Goal: Task Accomplishment & Management: Manage account settings

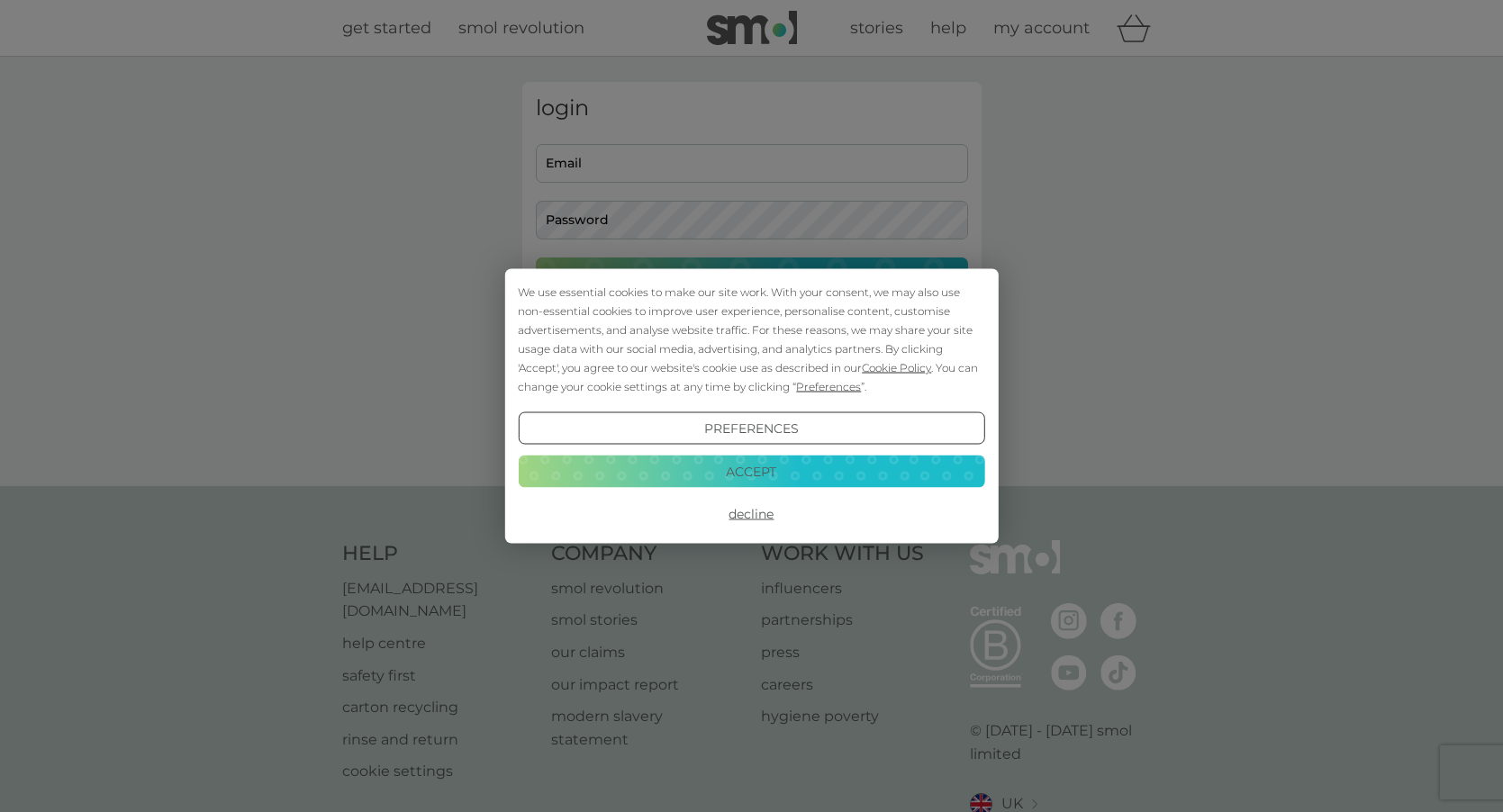
click at [778, 467] on button "Accept" at bounding box center [751, 471] width 466 height 33
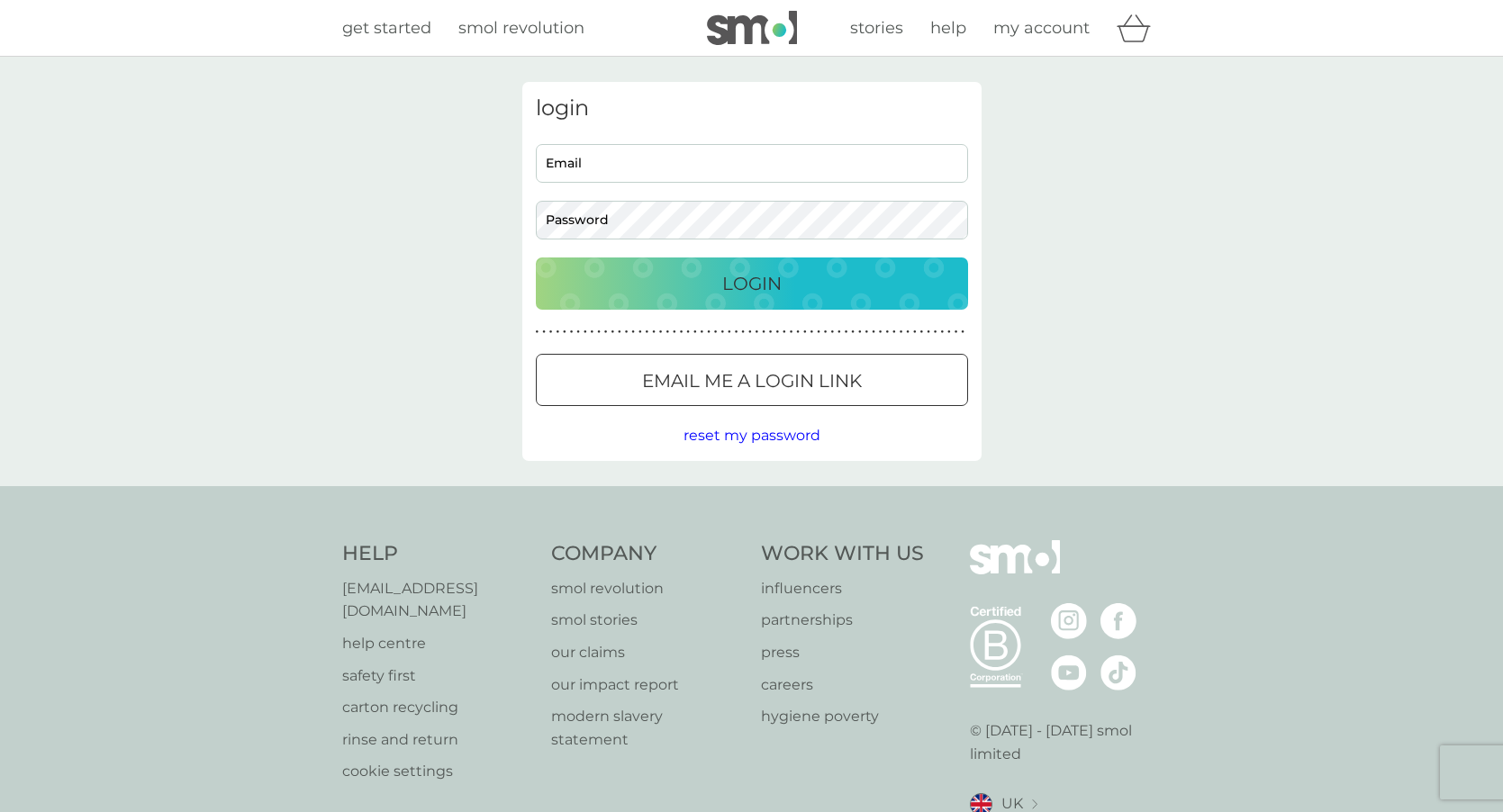
click at [736, 161] on input "Email" at bounding box center [752, 163] width 432 height 39
type input "[EMAIL_ADDRESS][DOMAIN_NAME]"
click at [735, 288] on p "Login" at bounding box center [752, 283] width 59 height 29
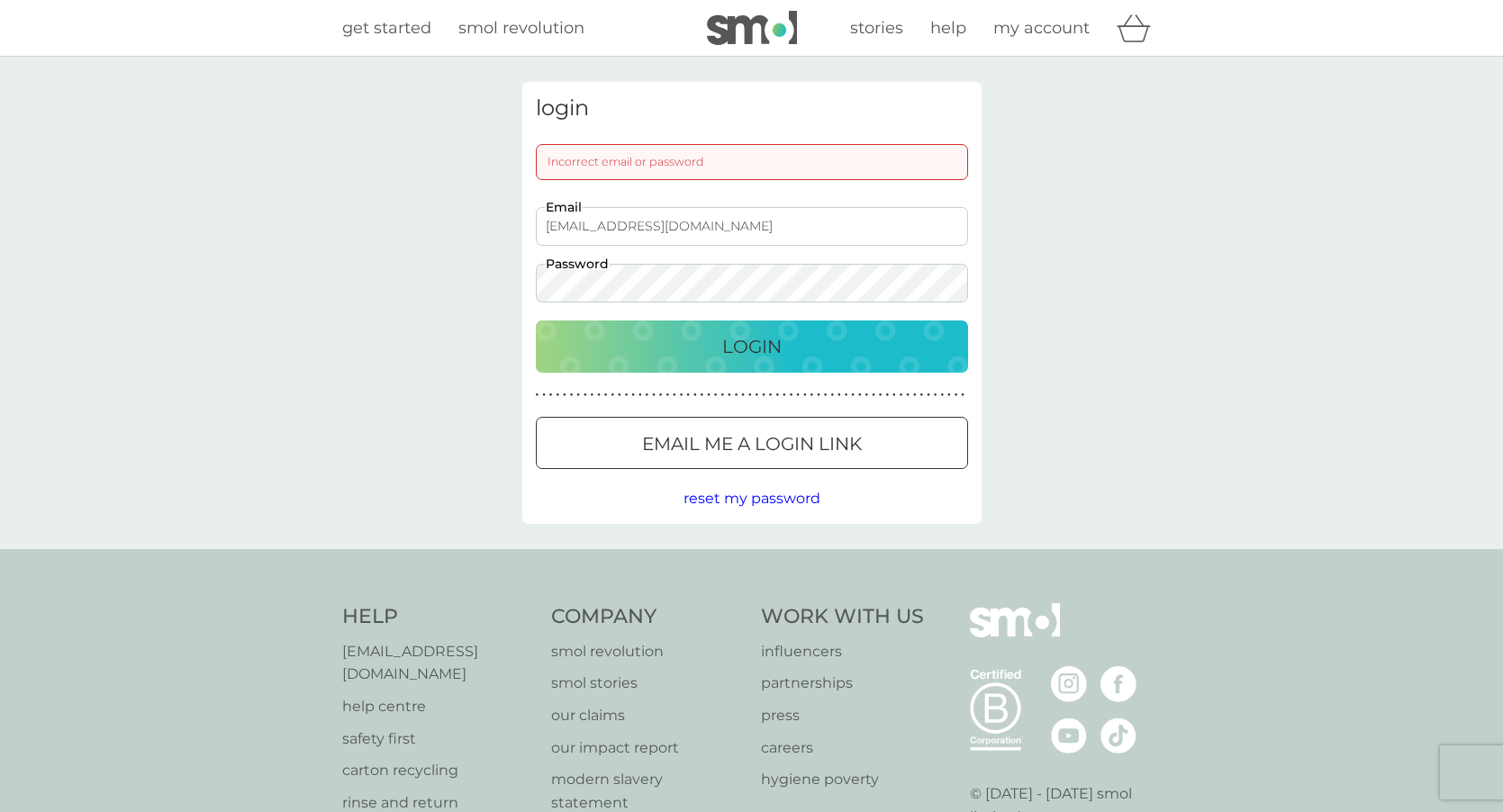
click at [757, 439] on div at bounding box center [752, 445] width 65 height 19
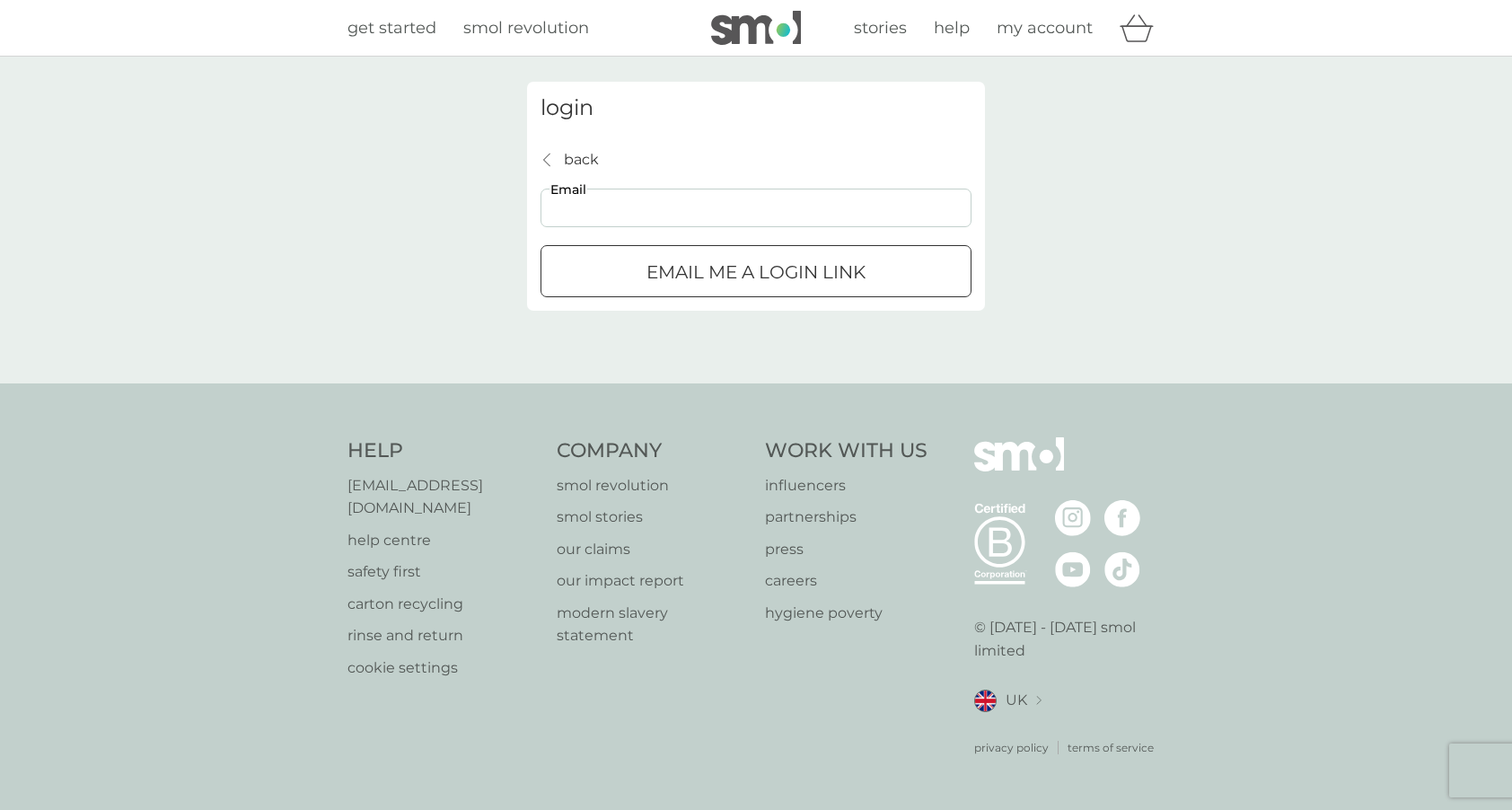
click at [725, 214] on input "Email" at bounding box center [756, 208] width 431 height 39
type input "[EMAIL_ADDRESS][DOMAIN_NAME]"
click at [764, 272] on div "submit" at bounding box center [756, 273] width 65 height 19
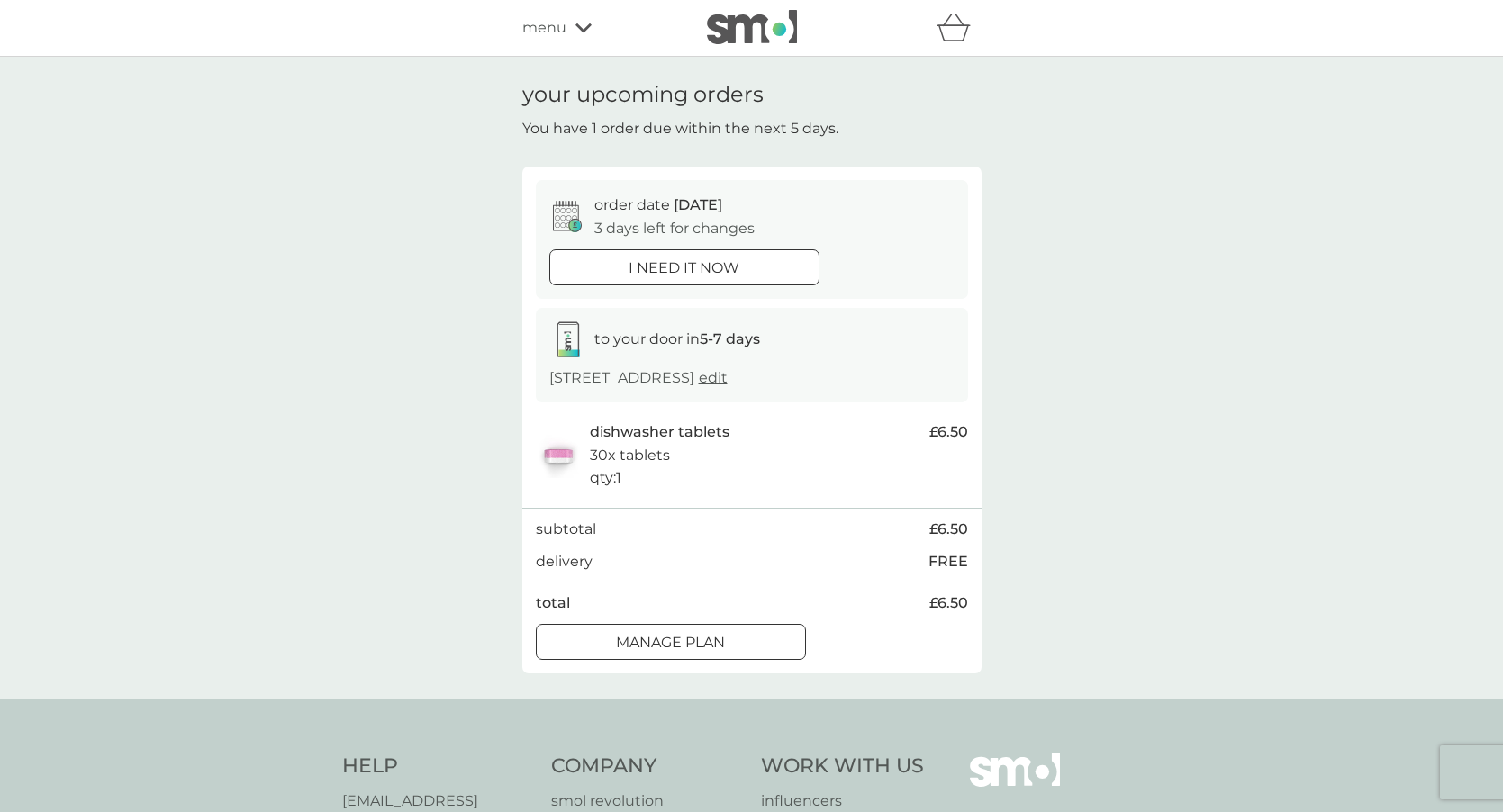
click at [672, 639] on div at bounding box center [670, 641] width 4 height 4
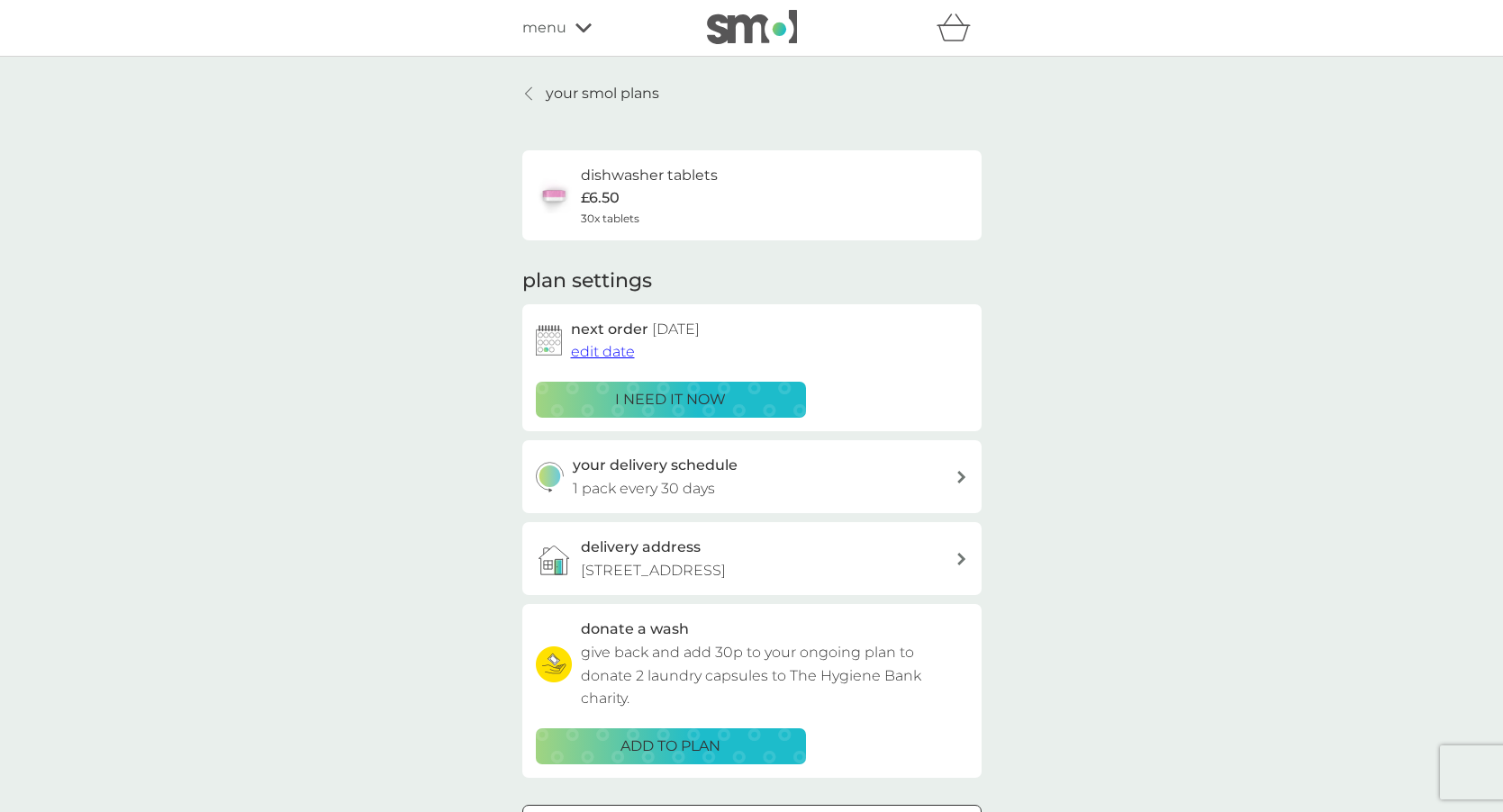
click at [796, 478] on div "your delivery schedule 1 pack every 30 days" at bounding box center [764, 476] width 383 height 45
select select "28"
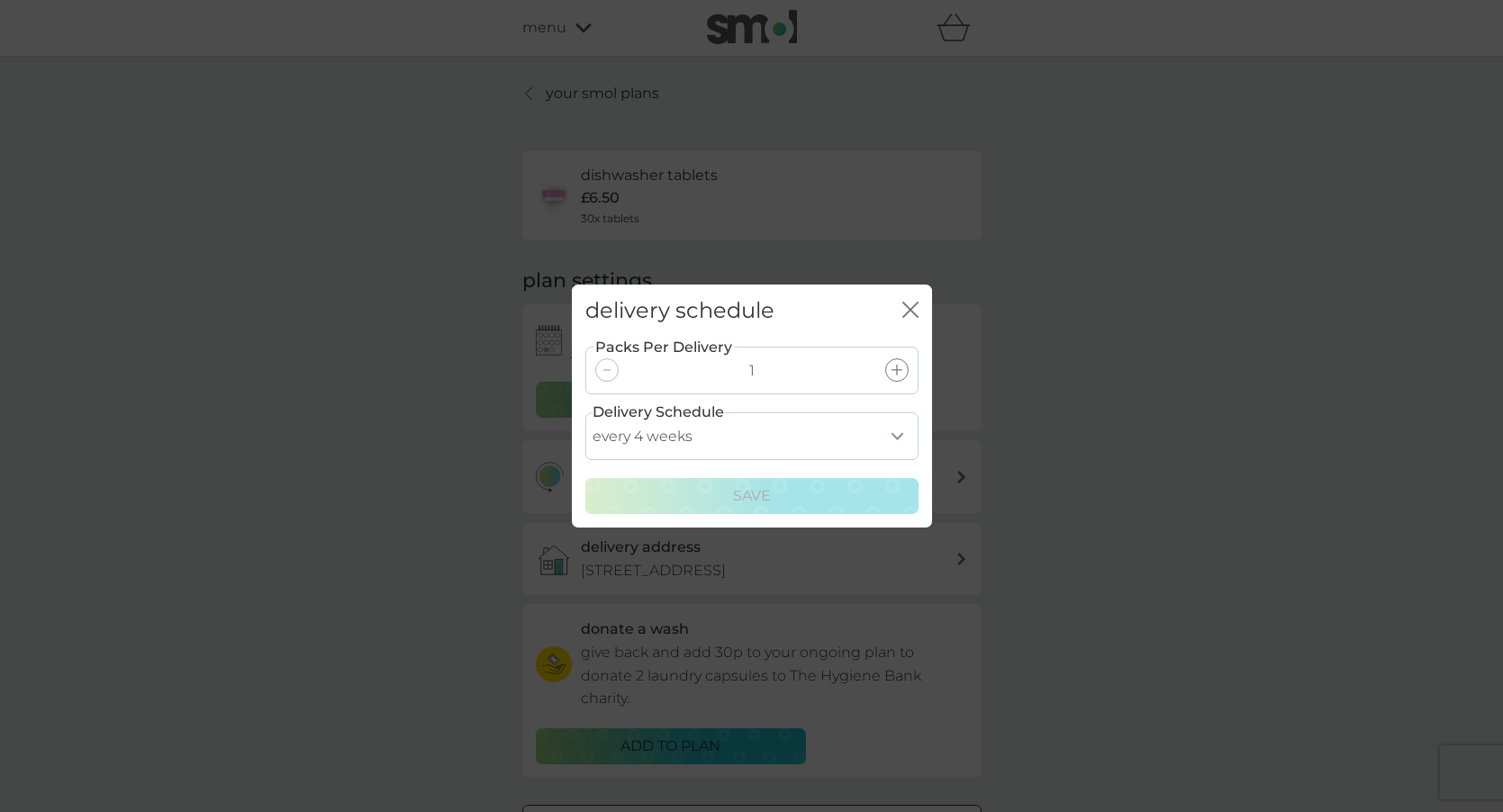
click at [906, 319] on button "close" at bounding box center [910, 311] width 16 height 19
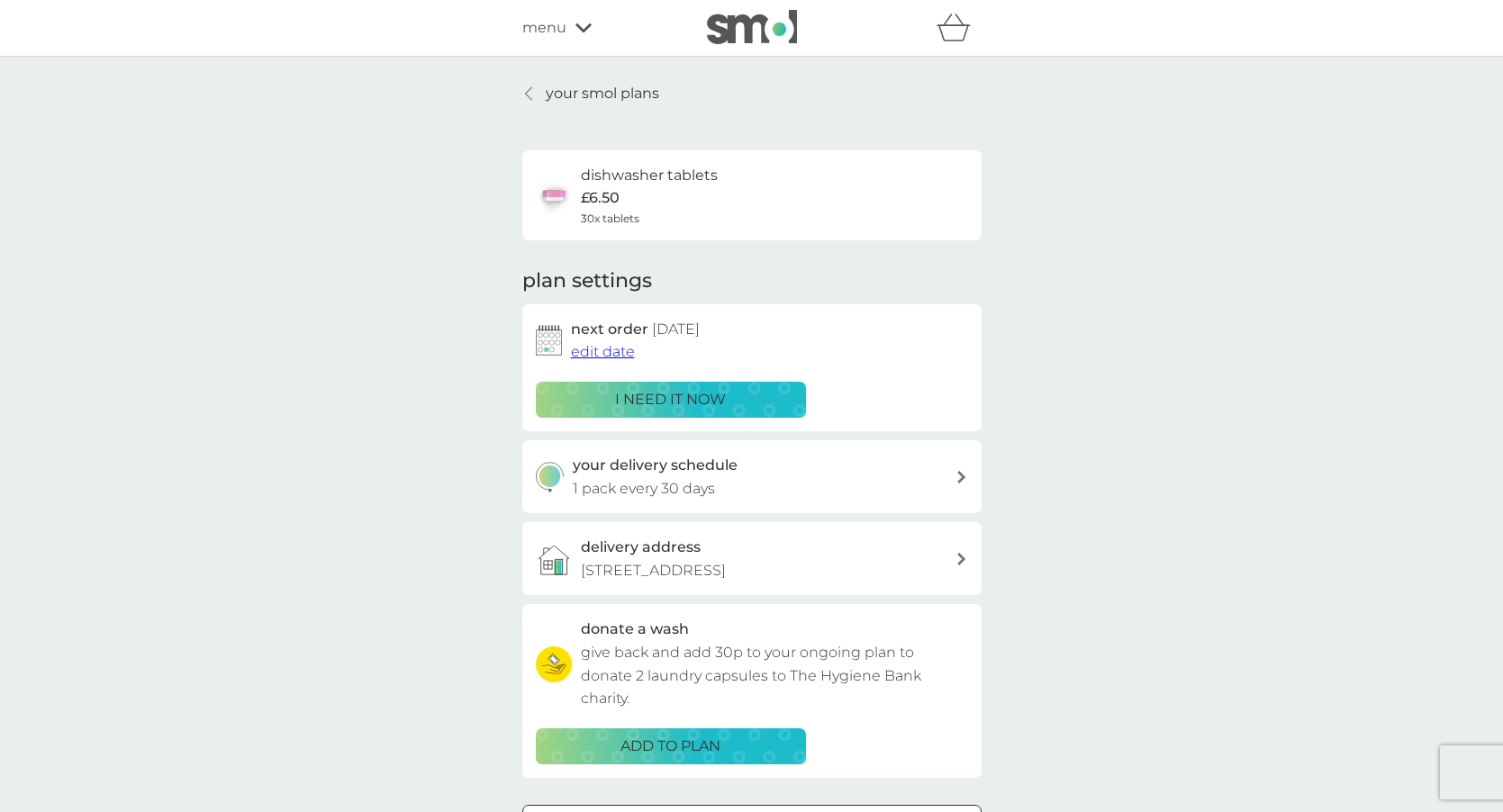
click at [599, 351] on span "edit date" at bounding box center [603, 352] width 64 height 17
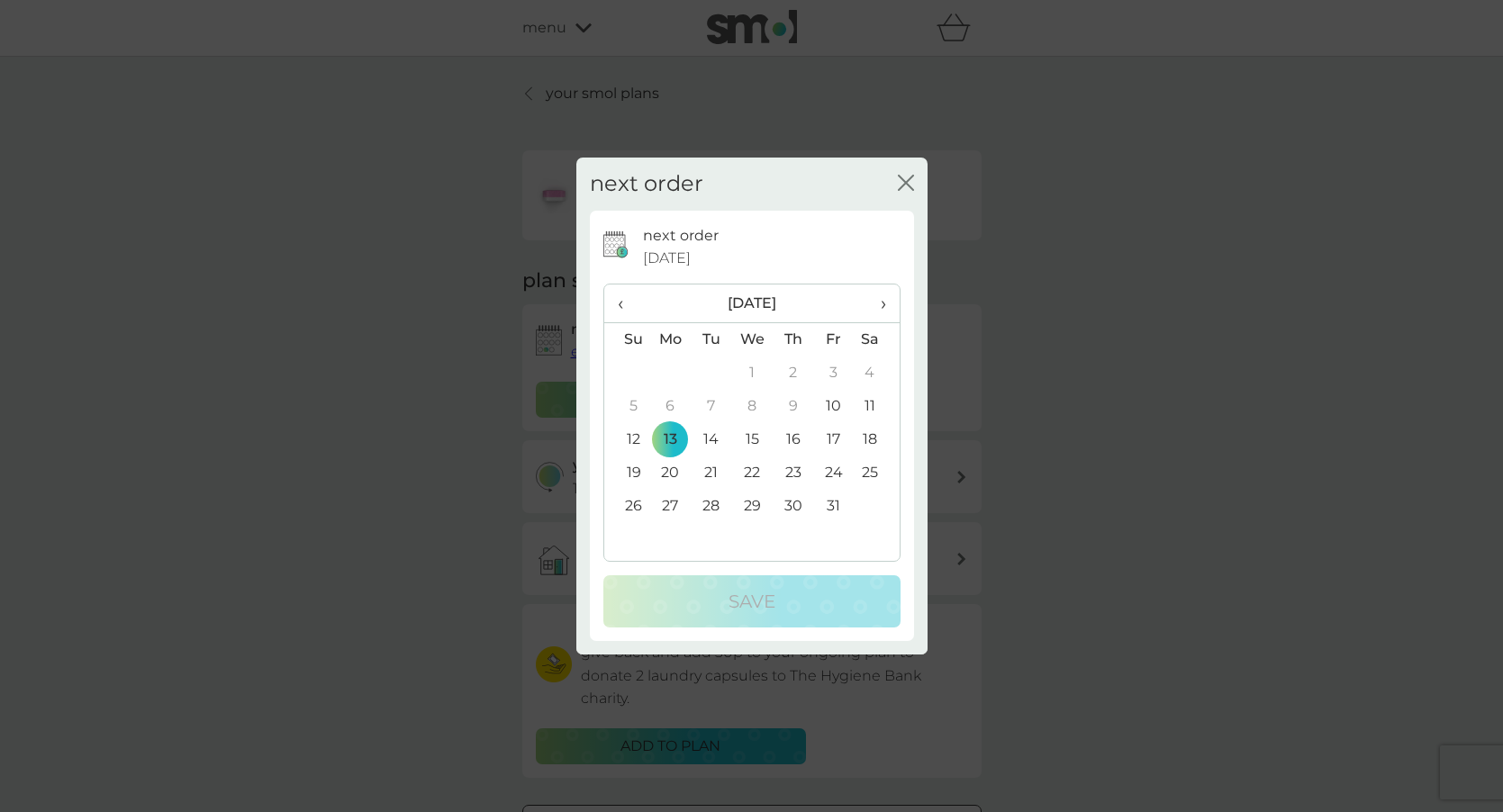
click at [905, 188] on icon "close" at bounding box center [905, 183] width 16 height 16
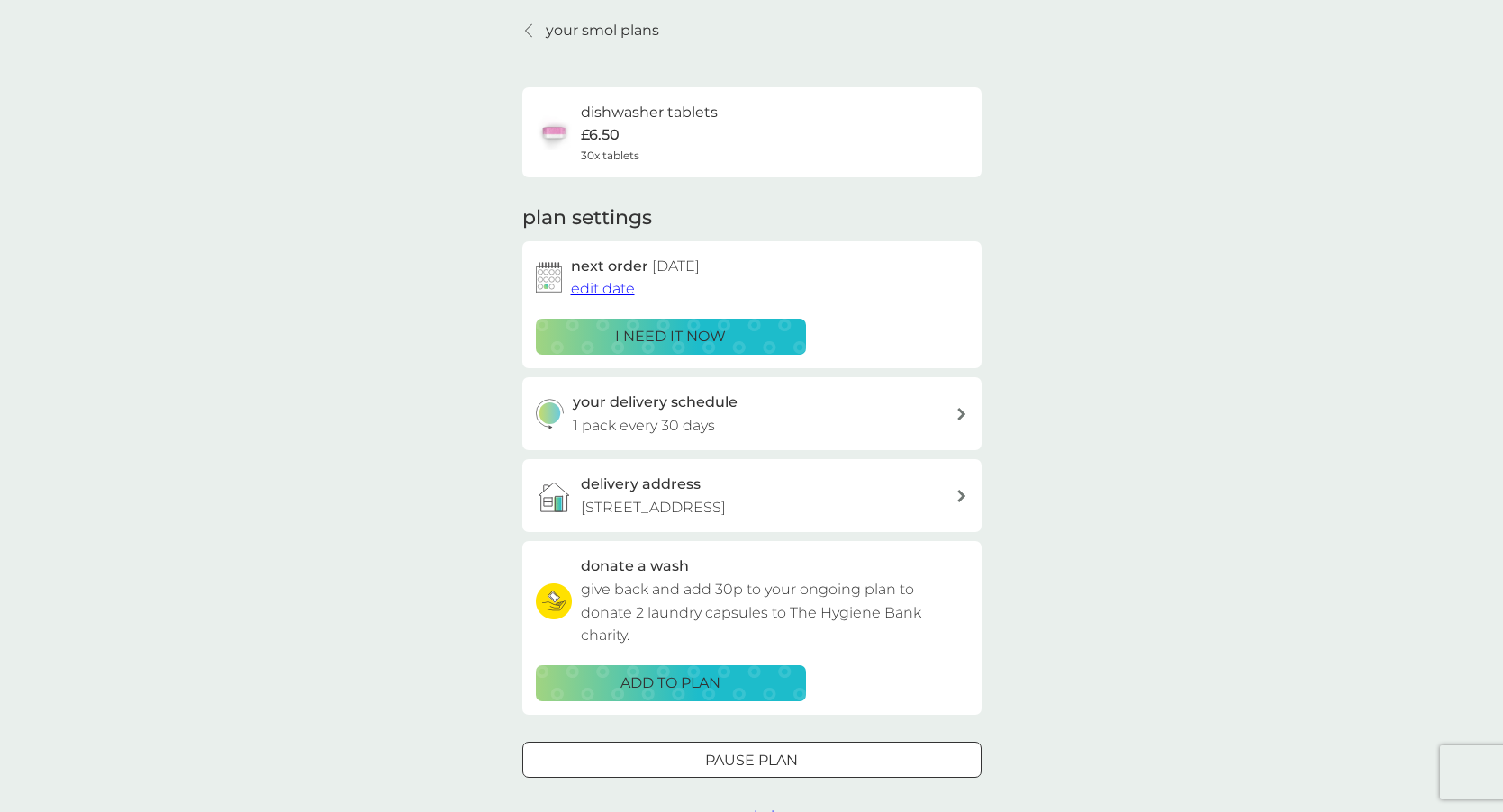
scroll to position [180, 0]
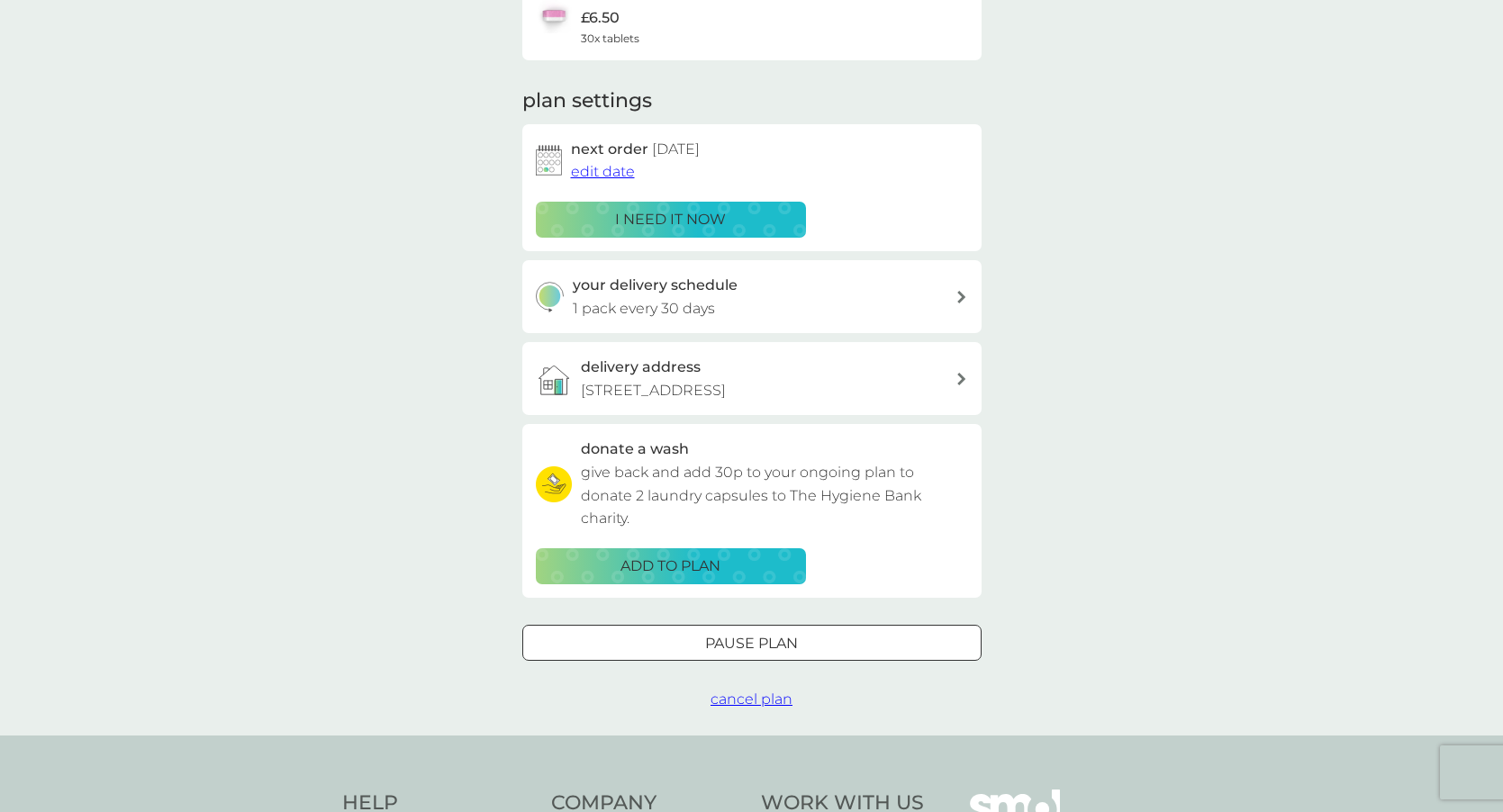
click at [788, 649] on p "Pause plan" at bounding box center [752, 644] width 93 height 23
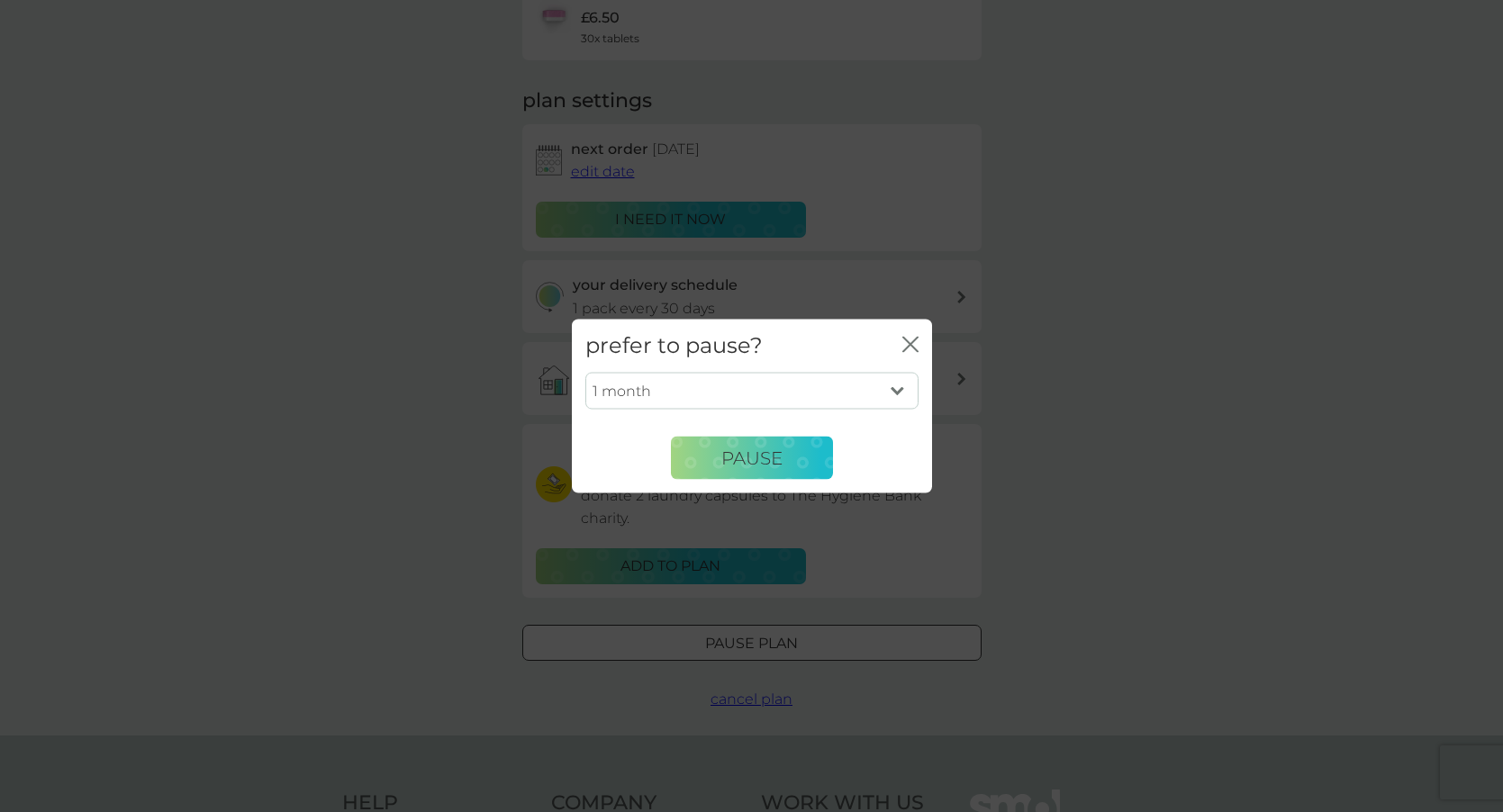
click at [885, 385] on select "1 month 2 months 3 months 4 months 5 months 6 months" at bounding box center [752, 391] width 334 height 38
select select "2"
click at [585, 372] on select "1 month 2 months 3 months 4 months 5 months 6 months" at bounding box center [752, 391] width 334 height 38
click at [807, 450] on button "Pause" at bounding box center [752, 458] width 162 height 44
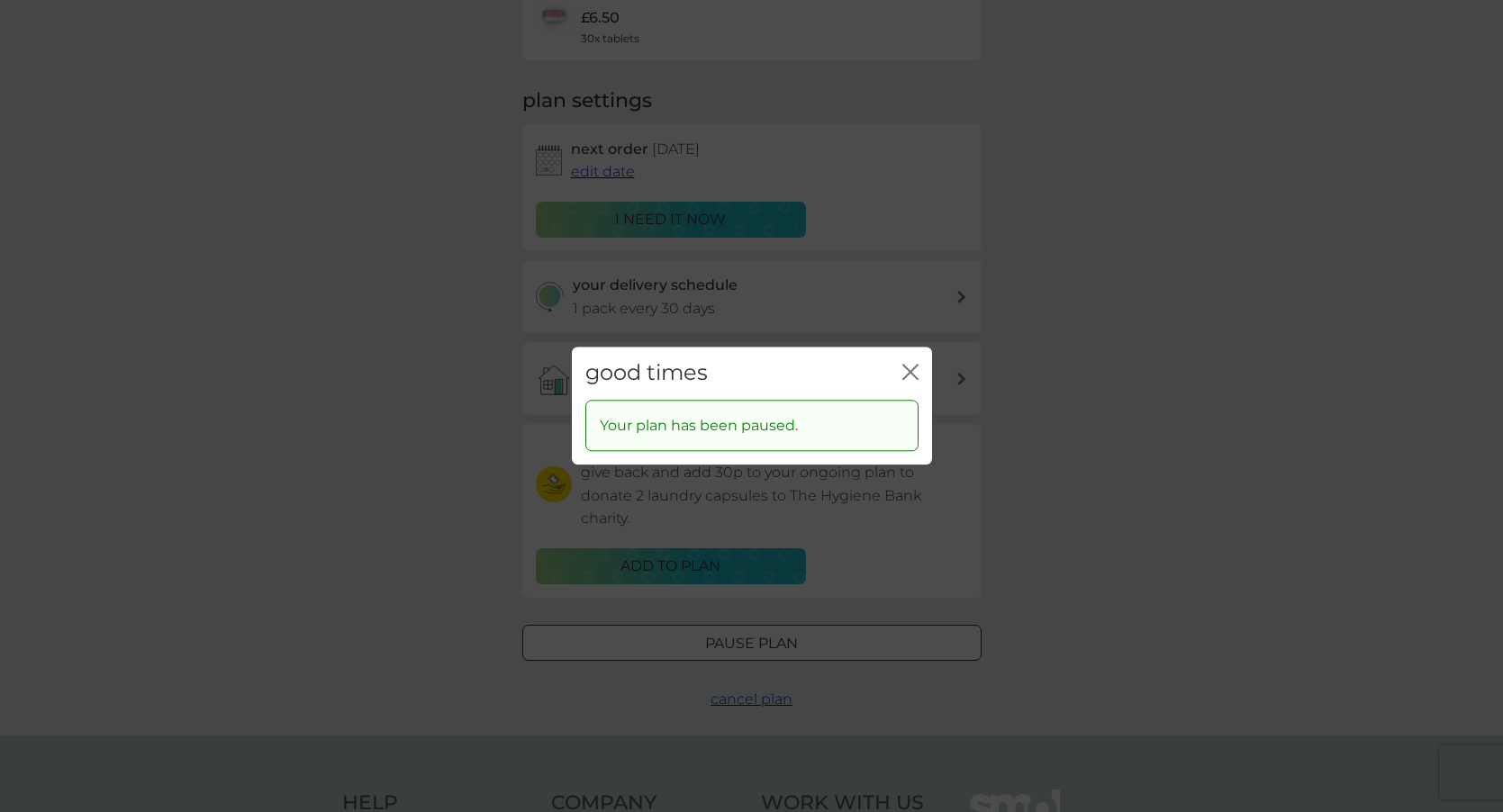
click at [1081, 376] on div "good times close Your plan has been paused." at bounding box center [752, 406] width 1503 height 812
